Goal: Communication & Community: Answer question/provide support

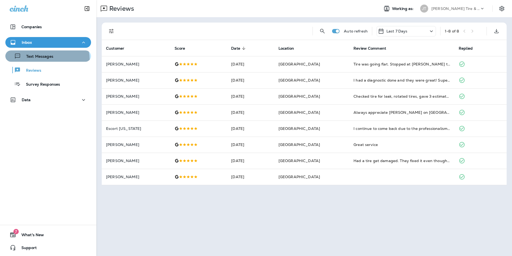
click at [45, 60] on div "Text Messages" at bounding box center [30, 56] width 46 height 8
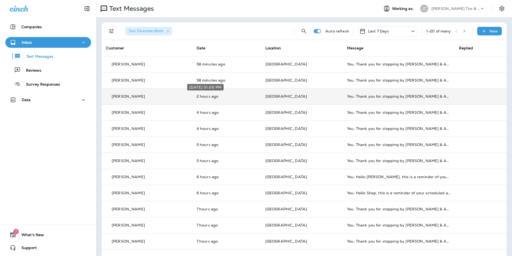
click at [219, 98] on p "2 hours ago" at bounding box center [227, 96] width 60 height 4
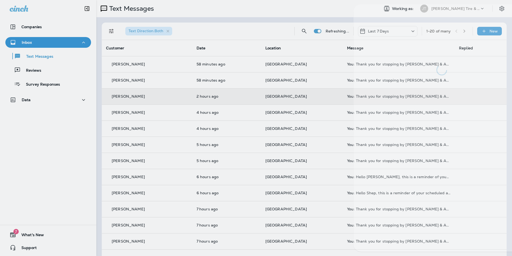
click at [219, 98] on div at bounding box center [281, 128] width 512 height 256
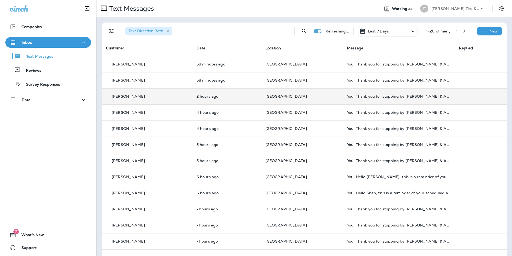
click at [141, 96] on div "[PERSON_NAME]" at bounding box center [147, 96] width 82 height 6
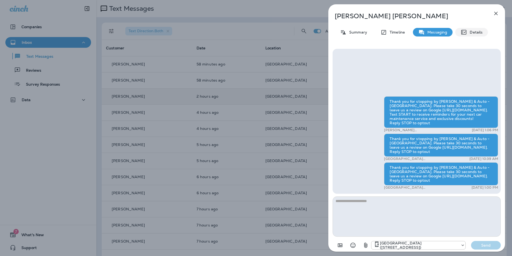
click at [468, 31] on p "Details" at bounding box center [475, 32] width 16 height 4
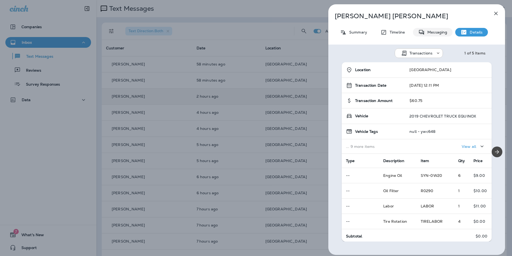
click at [426, 32] on p "Messaging" at bounding box center [436, 32] width 22 height 4
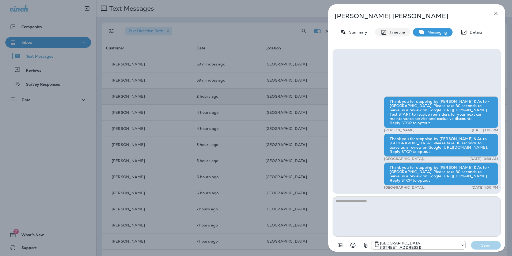
click at [401, 34] on p "Timeline" at bounding box center [396, 32] width 18 height 4
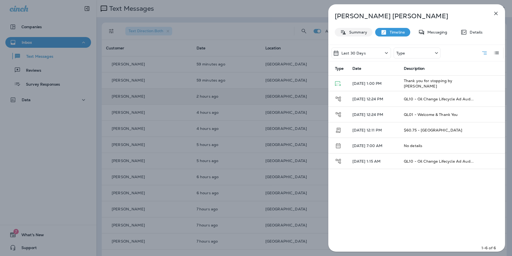
click at [366, 33] on p "Summary" at bounding box center [357, 32] width 21 height 4
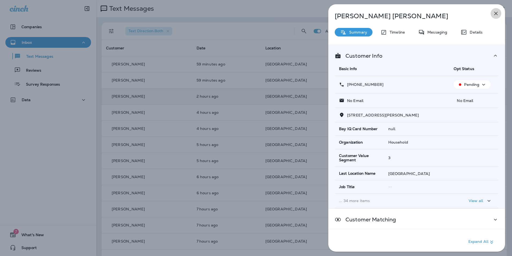
click at [495, 14] on icon "button" at bounding box center [496, 13] width 6 height 6
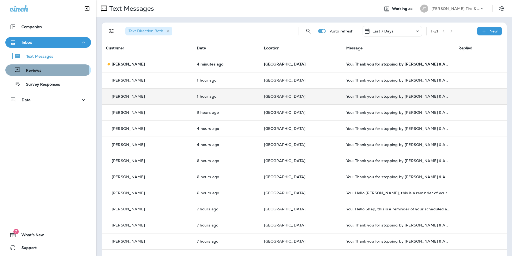
click at [32, 71] on p "Reviews" at bounding box center [31, 70] width 21 height 5
